Goal: Navigation & Orientation: Find specific page/section

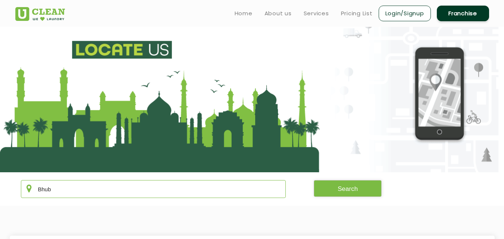
click at [84, 189] on input "Bhub" at bounding box center [153, 189] width 265 height 18
type input "[GEOGRAPHIC_DATA]"
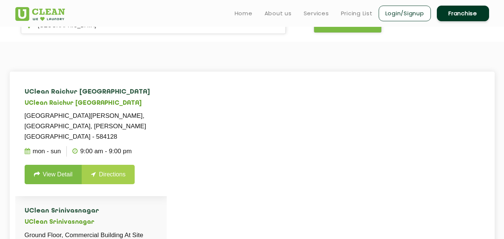
click at [48, 93] on h4 "UClean Raichur [GEOGRAPHIC_DATA]" at bounding box center [91, 91] width 133 height 7
copy h4 "UClean Raichur [GEOGRAPHIC_DATA]"
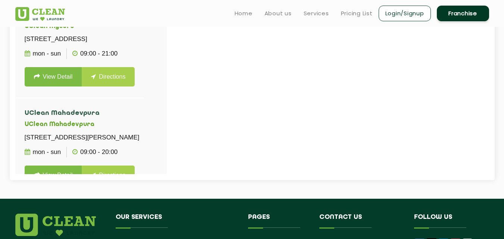
scroll to position [773, 0]
